Goal: Task Accomplishment & Management: Manage account settings

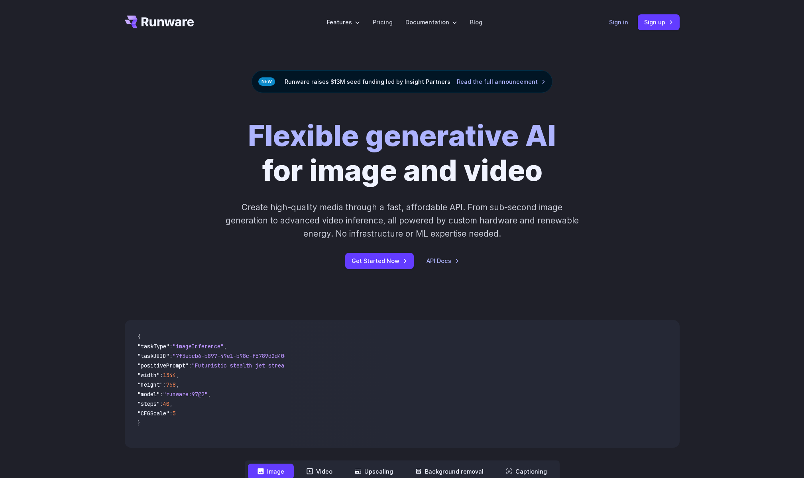
click at [616, 23] on link "Sign in" at bounding box center [618, 22] width 19 height 9
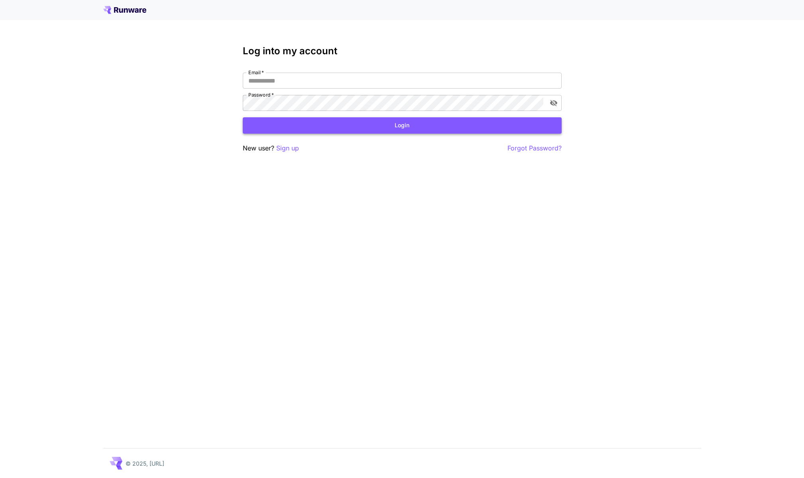
type input "**********"
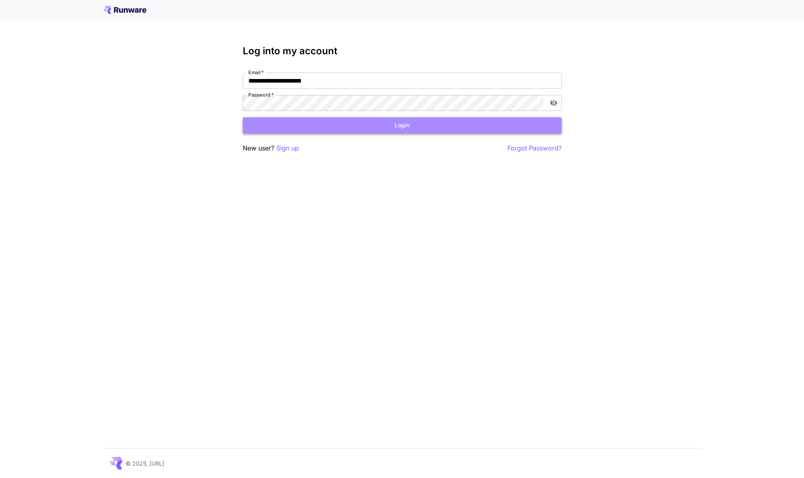
click at [319, 117] on button "Login" at bounding box center [402, 125] width 319 height 16
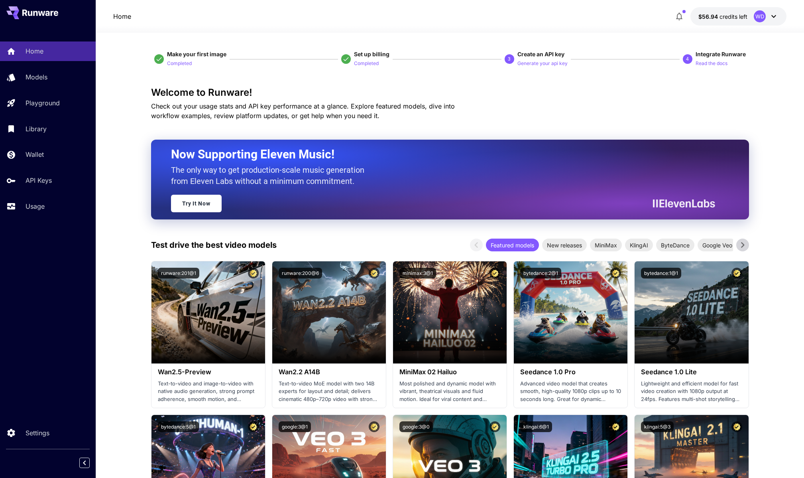
click at [777, 15] on icon at bounding box center [774, 17] width 10 height 10
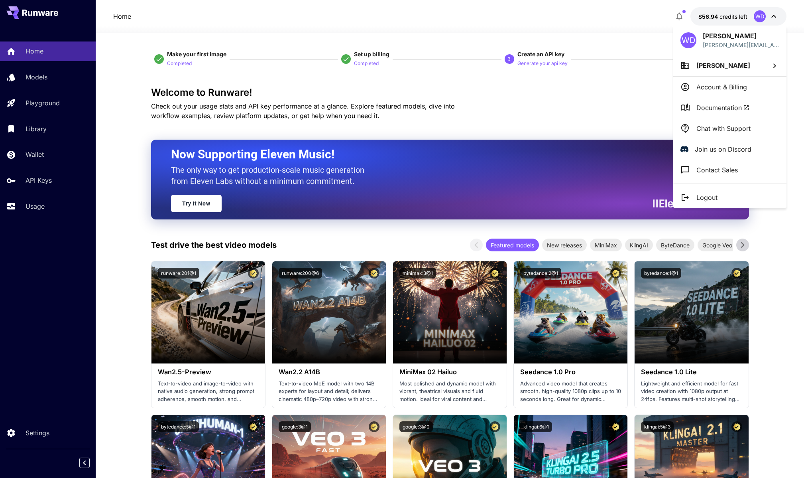
click at [32, 176] on div at bounding box center [402, 239] width 804 height 478
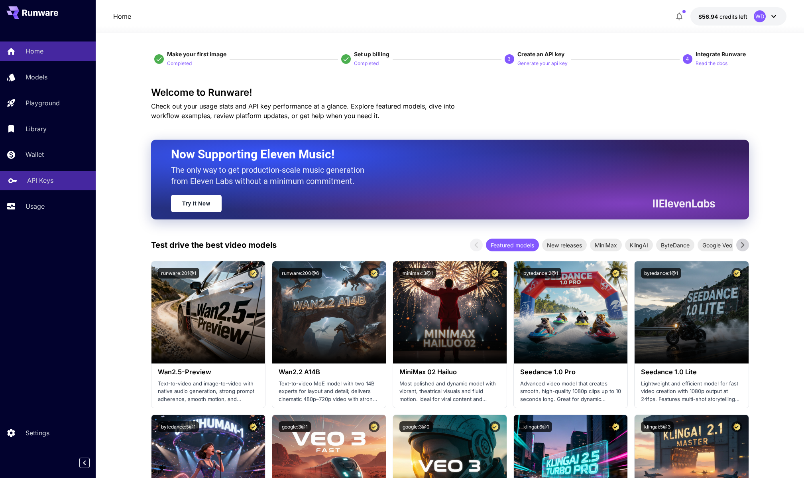
click at [36, 183] on p "API Keys" at bounding box center [40, 180] width 26 height 10
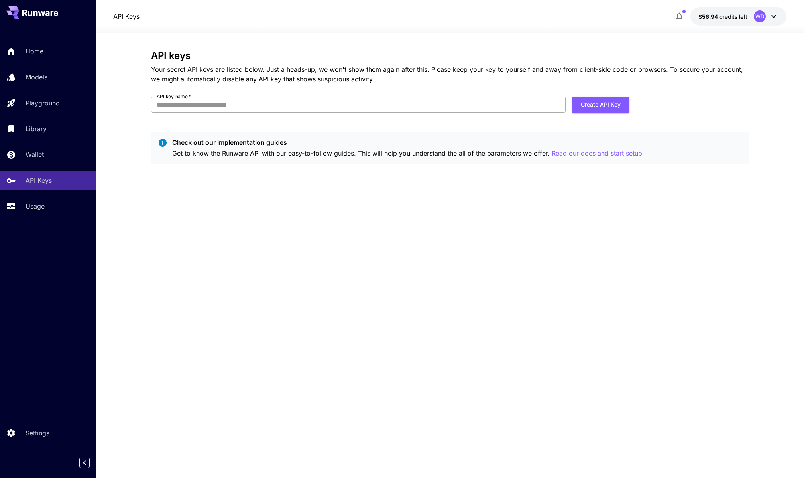
click at [242, 104] on input "API key name   *" at bounding box center [358, 104] width 415 height 16
type input "*"
type input "**********"
click at [588, 104] on button "Create API Key" at bounding box center [600, 104] width 57 height 16
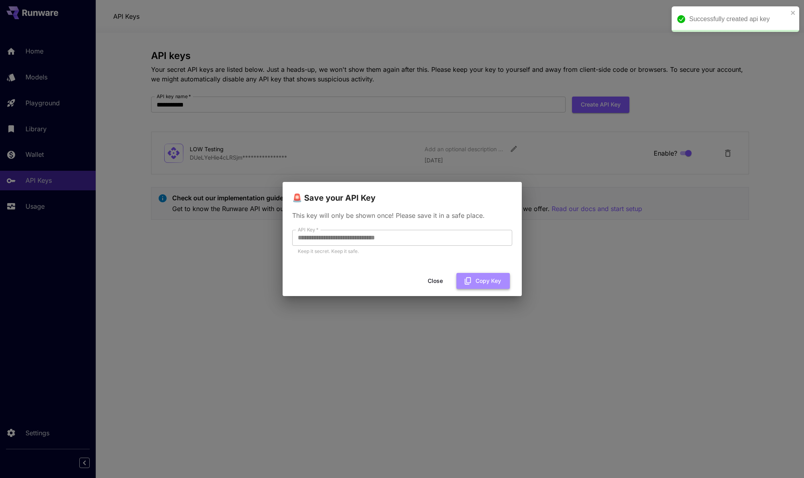
click at [484, 277] on button "Copy Key" at bounding box center [482, 281] width 53 height 16
click at [462, 178] on div "**********" at bounding box center [402, 239] width 804 height 478
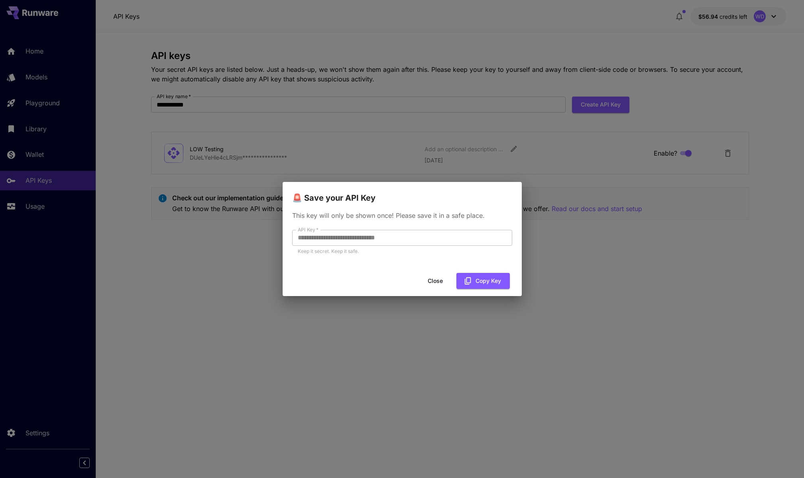
click at [436, 281] on button "Close" at bounding box center [435, 281] width 36 height 16
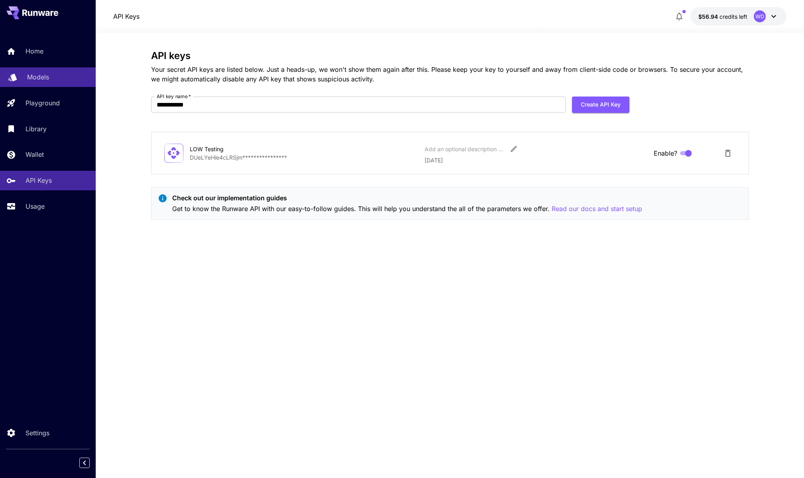
click at [43, 79] on p "Models" at bounding box center [38, 77] width 22 height 10
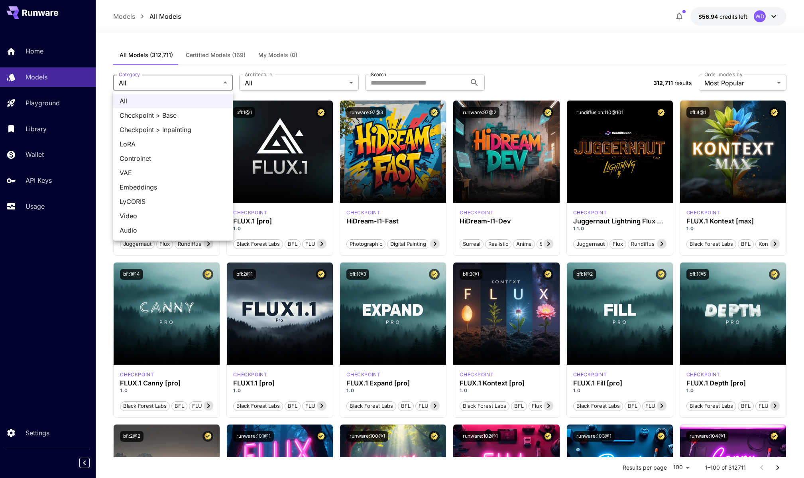
click at [422, 14] on div at bounding box center [402, 239] width 804 height 478
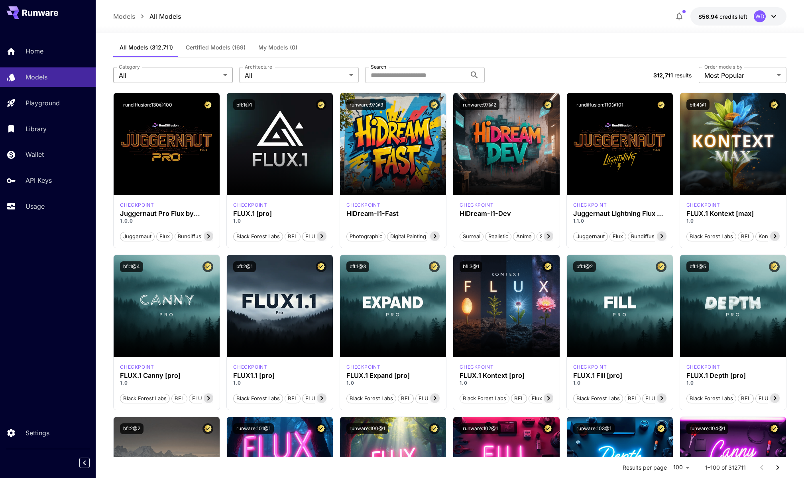
scroll to position [8, 0]
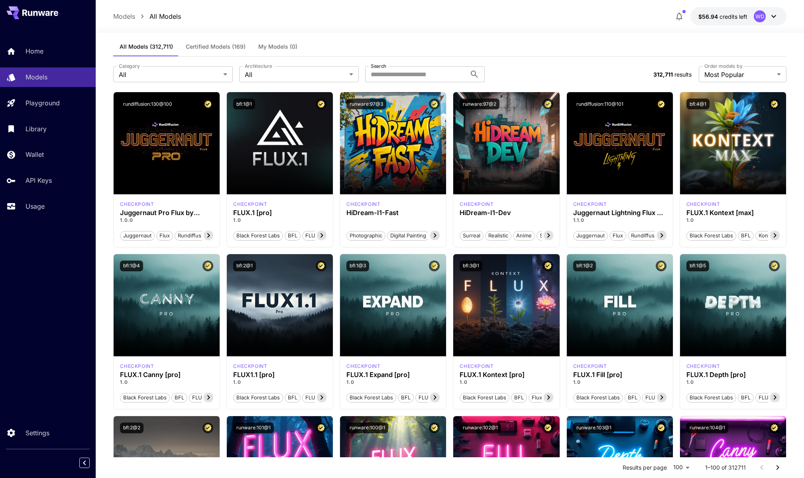
click at [358, 26] on div at bounding box center [450, 28] width 708 height 10
click at [221, 48] on span "Certified Models (169)" at bounding box center [216, 46] width 60 height 7
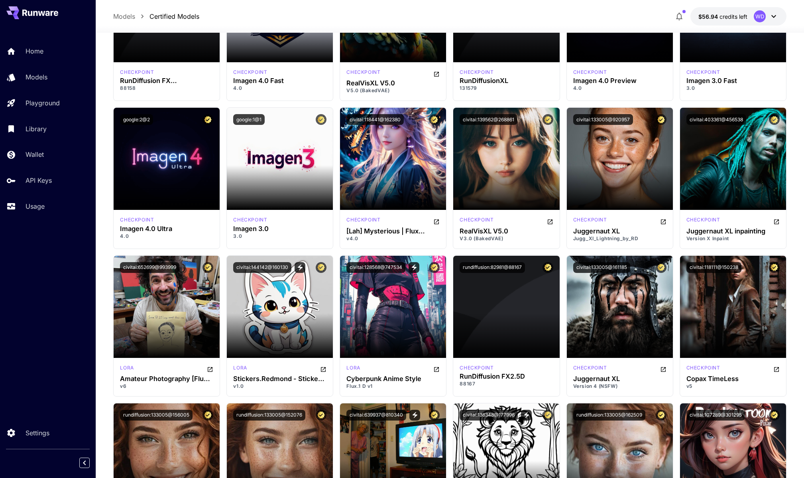
scroll to position [1441, 0]
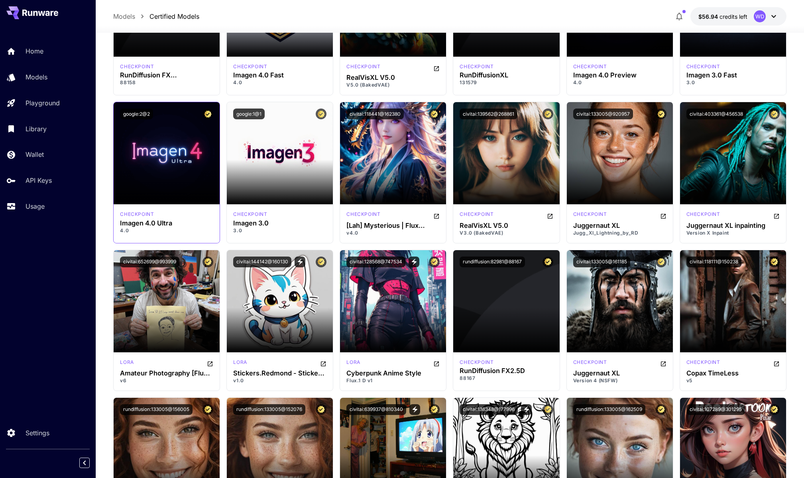
click at [135, 230] on p "4.0" at bounding box center [166, 230] width 93 height 7
click at [126, 231] on p "4.0" at bounding box center [166, 230] width 93 height 7
click at [144, 114] on button "google:2@2" at bounding box center [136, 113] width 33 height 11
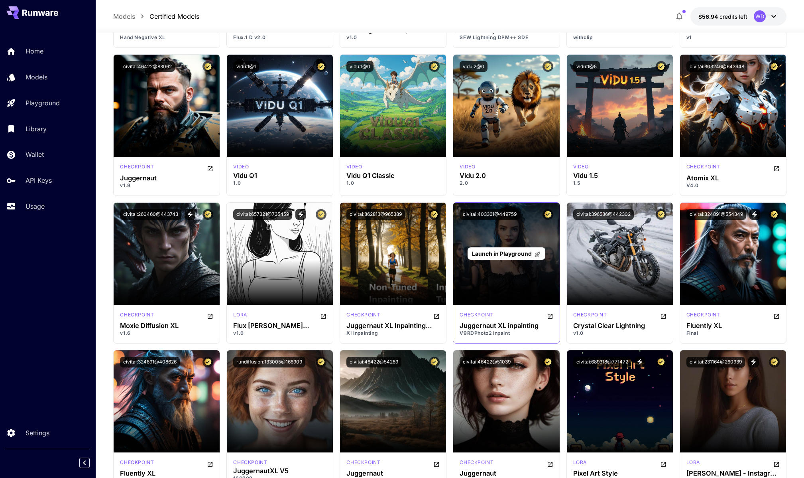
scroll to position [2237, 0]
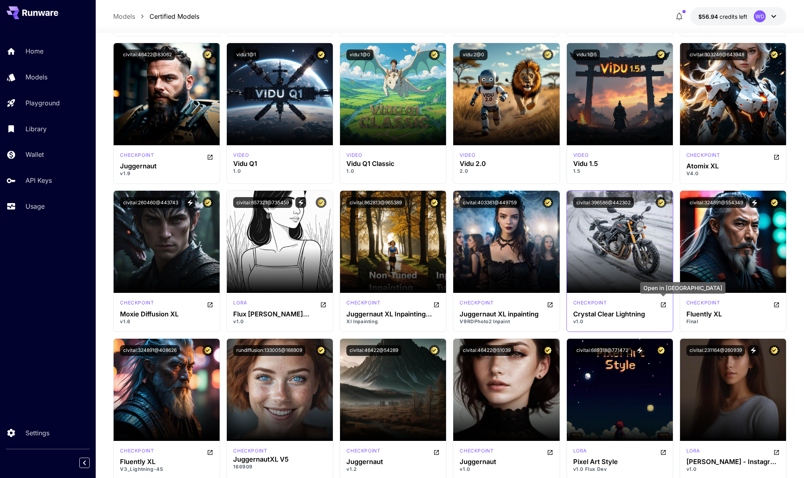
click at [664, 304] on icon "Open in CivitAI" at bounding box center [663, 304] width 6 height 6
click at [38, 204] on p "Usage" at bounding box center [36, 206] width 19 height 10
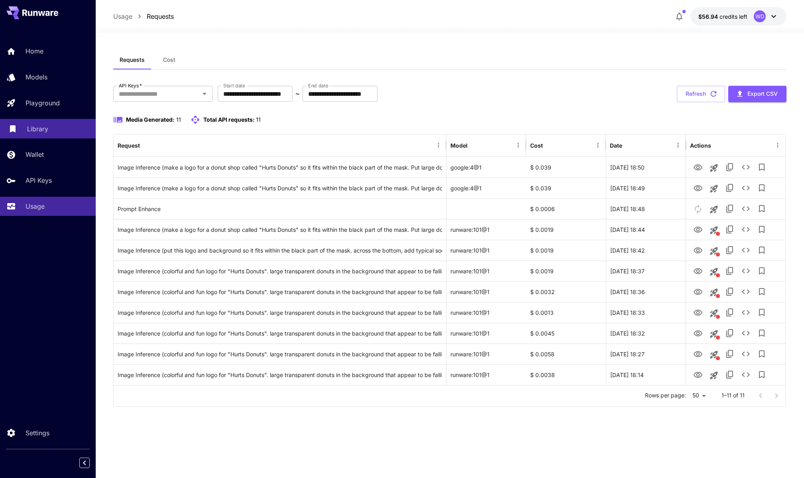
click at [33, 130] on p "Library" at bounding box center [37, 129] width 21 height 10
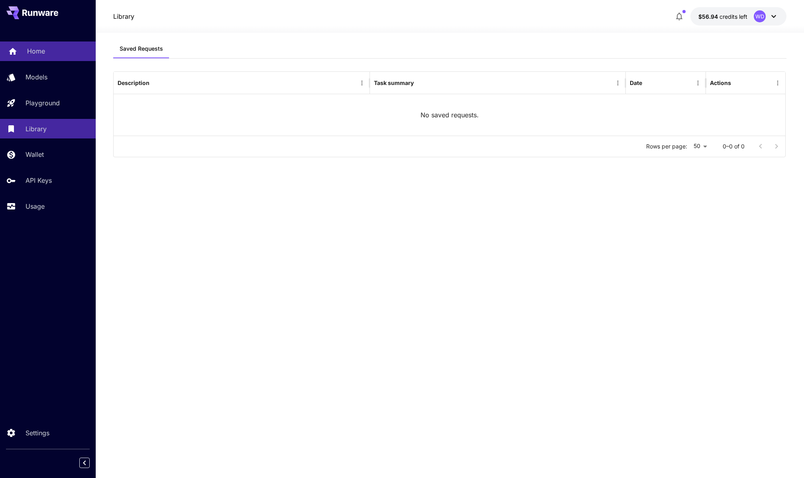
click at [39, 49] on p "Home" at bounding box center [36, 51] width 18 height 10
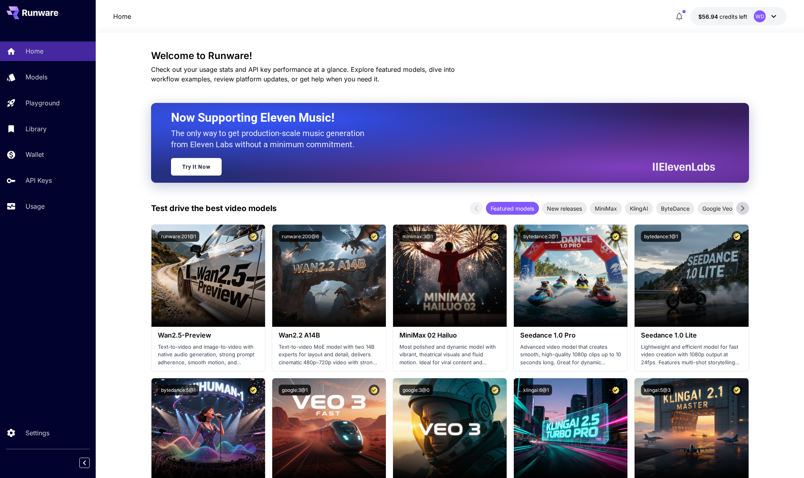
click at [774, 15] on icon at bounding box center [774, 17] width 10 height 10
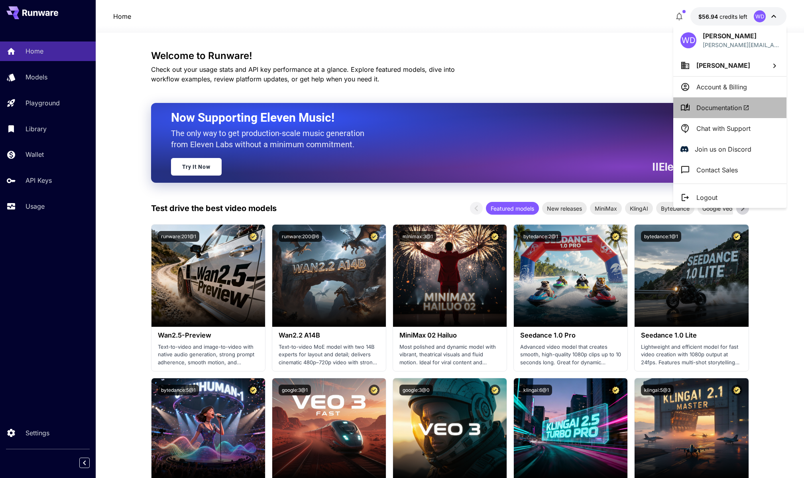
click at [739, 112] on span "Documentation" at bounding box center [722, 108] width 53 height 10
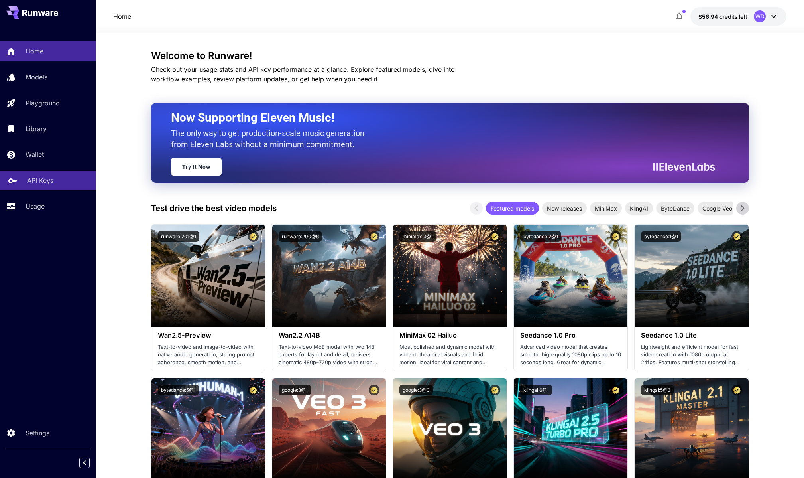
scroll to position [0, 0]
click at [33, 180] on p "API Keys" at bounding box center [40, 180] width 26 height 10
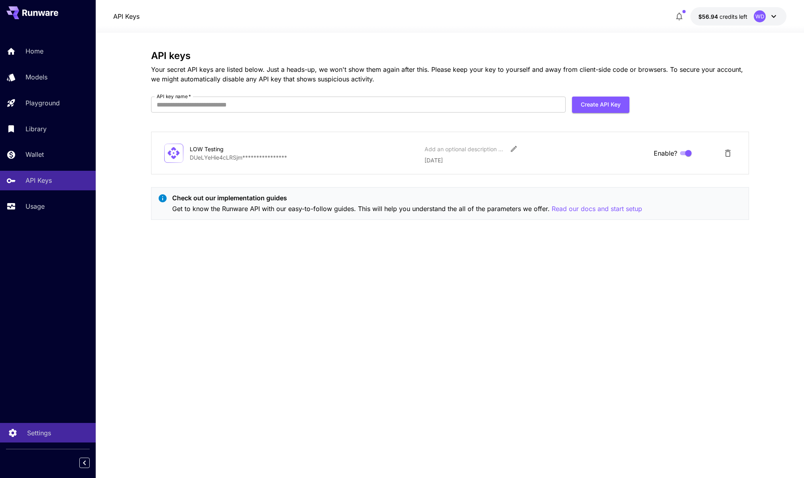
click at [51, 429] on p "Settings" at bounding box center [39, 433] width 24 height 10
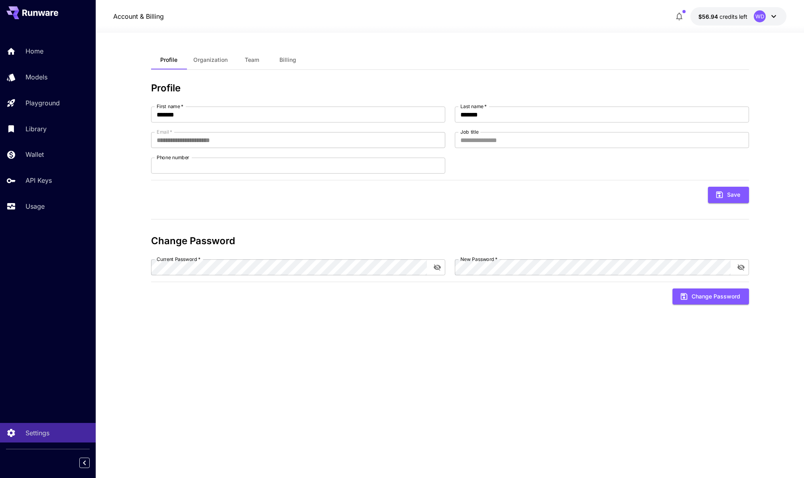
click at [775, 16] on icon at bounding box center [773, 16] width 5 height 3
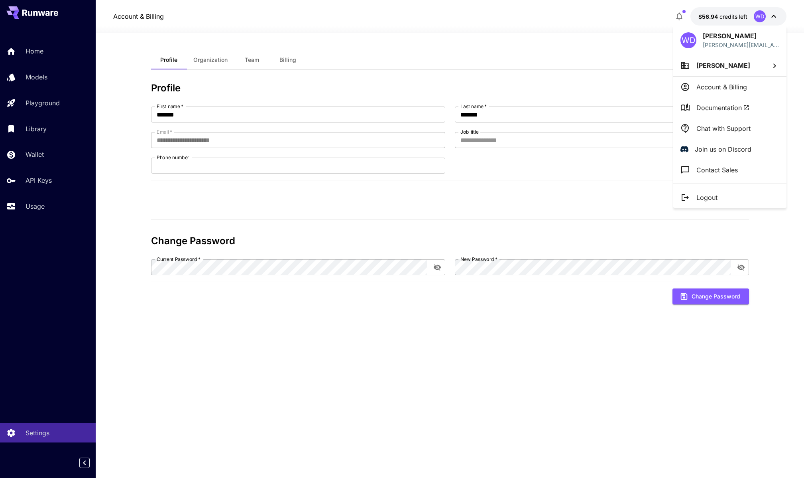
click at [40, 79] on div at bounding box center [402, 239] width 804 height 478
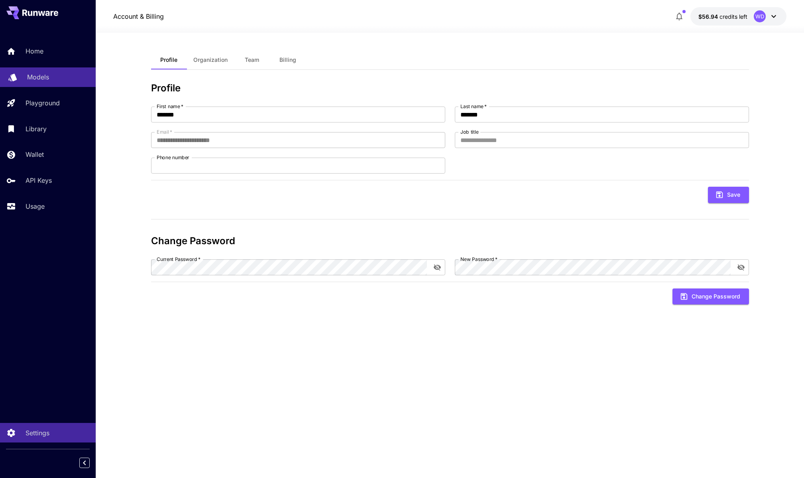
click at [41, 79] on p "Models" at bounding box center [38, 77] width 22 height 10
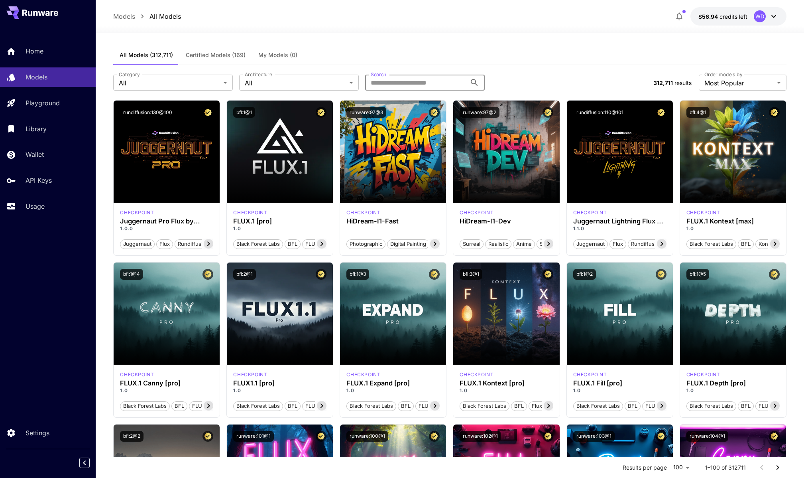
click at [391, 82] on input "Search" at bounding box center [415, 83] width 101 height 16
type input "******"
